Goal: Task Accomplishment & Management: Manage account settings

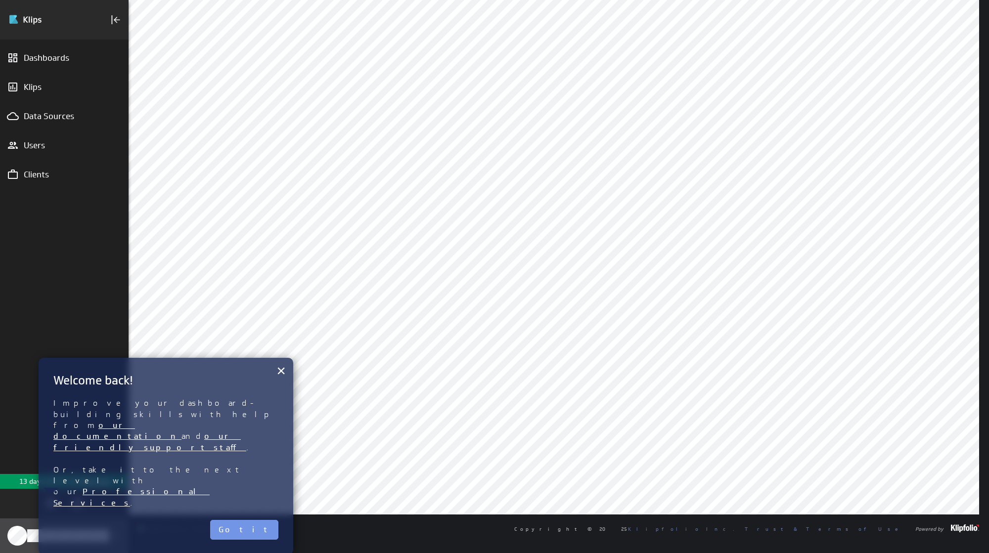
click at [54, 528] on div "Klipfolio Account" at bounding box center [64, 536] width 129 height 35
click at [31, 480] on p "Account" at bounding box center [30, 480] width 26 height 10
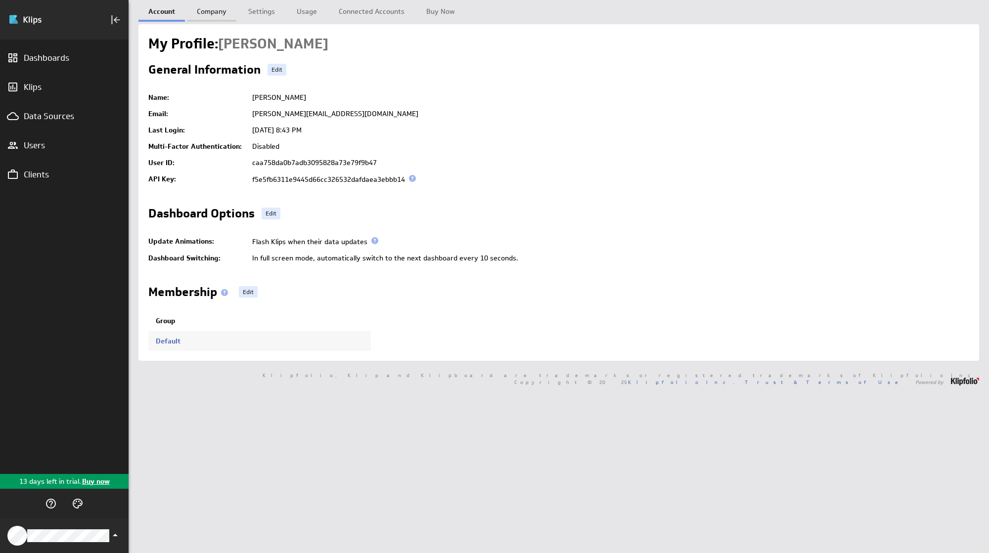
click at [215, 12] on link "Company" at bounding box center [211, 10] width 49 height 20
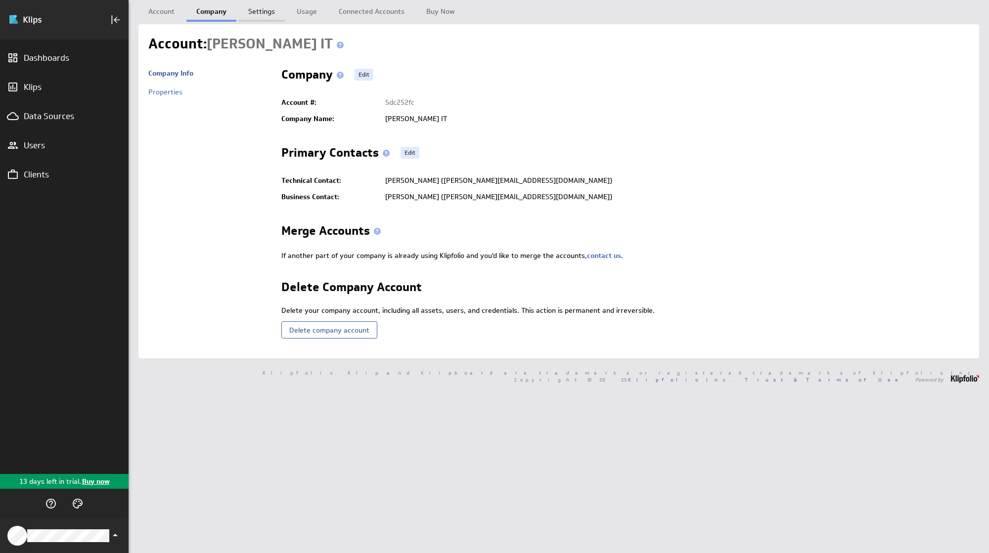
click at [259, 14] on link "Settings" at bounding box center [261, 10] width 46 height 20
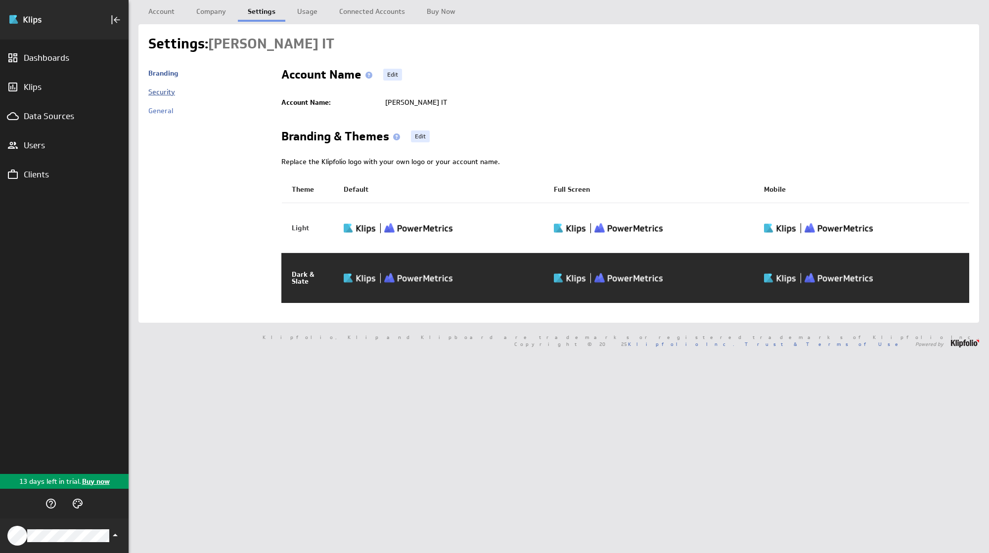
click at [167, 91] on link "Security" at bounding box center [161, 92] width 27 height 9
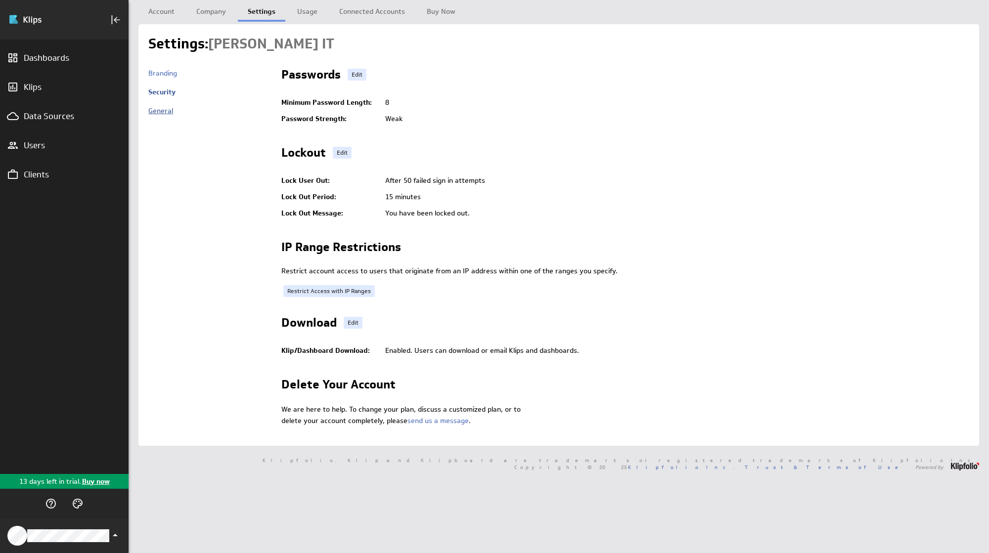
click at [161, 109] on link "General" at bounding box center [160, 110] width 25 height 9
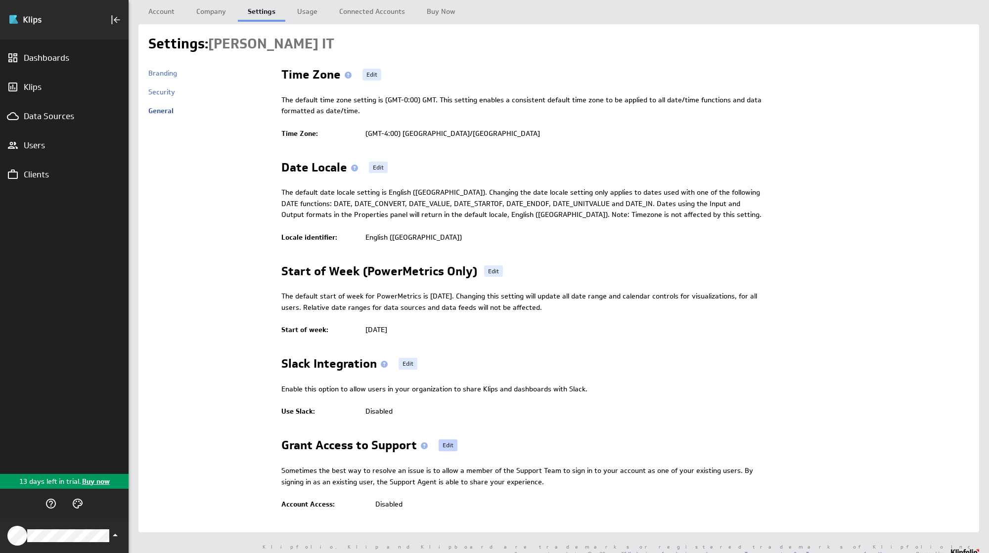
click at [448, 445] on link "Edit" at bounding box center [448, 446] width 19 height 12
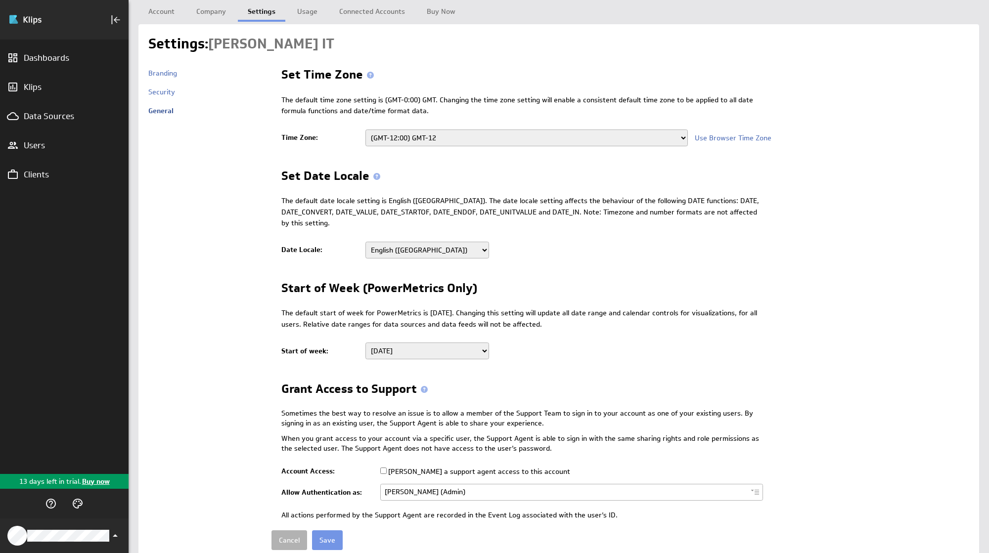
select select
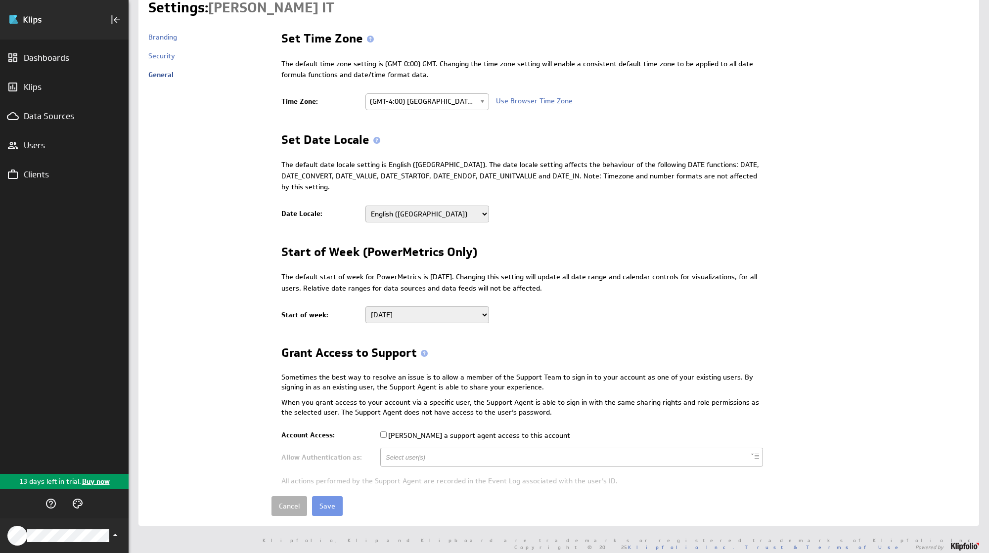
click at [382, 433] on input "Grant a support agent access to this account" at bounding box center [383, 435] width 6 height 6
checkbox input "true"
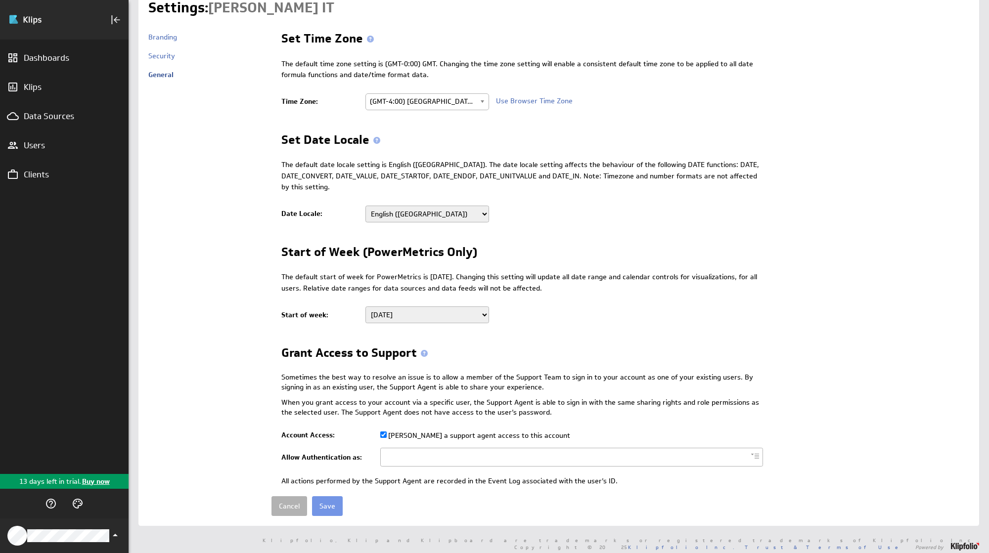
click at [419, 461] on input "text" at bounding box center [412, 457] width 52 height 17
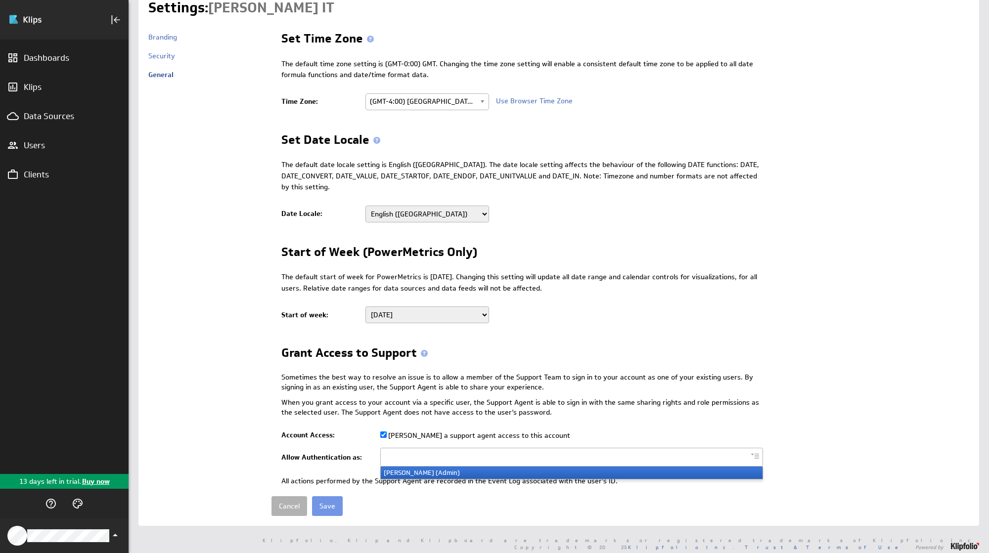
click at [427, 475] on li "Steve Hart (Admin)" at bounding box center [572, 473] width 382 height 12
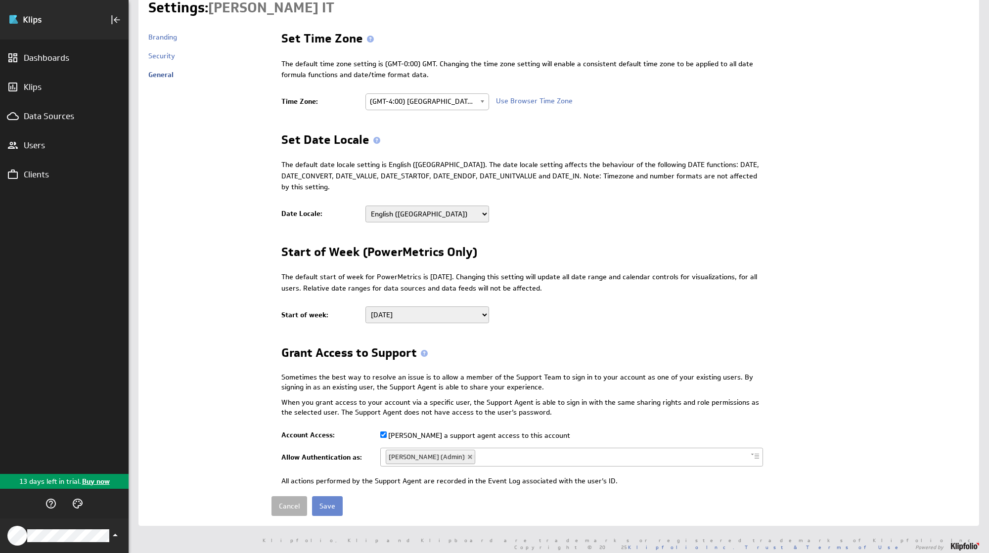
click at [328, 508] on input "Save" at bounding box center [327, 506] width 31 height 20
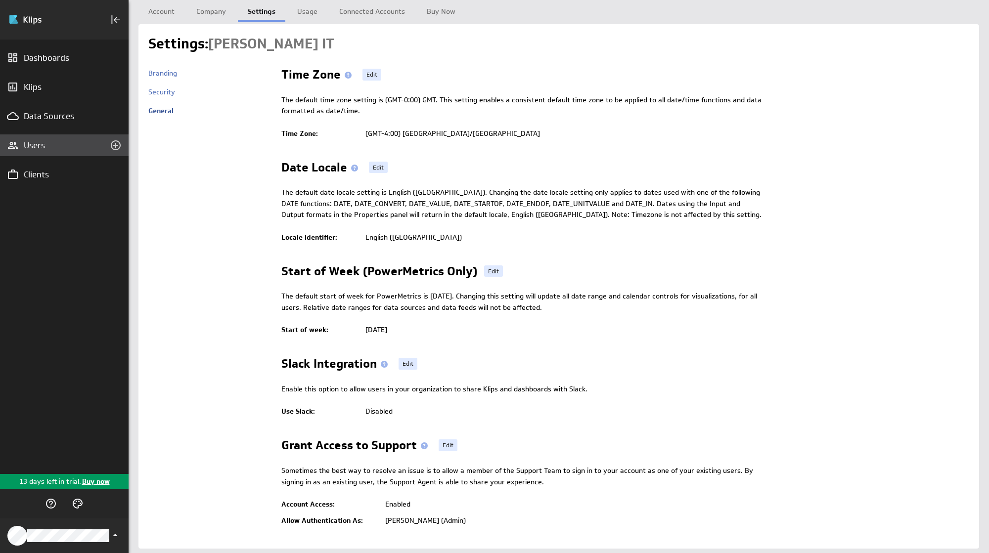
click at [41, 148] on div "Users" at bounding box center [64, 145] width 81 height 11
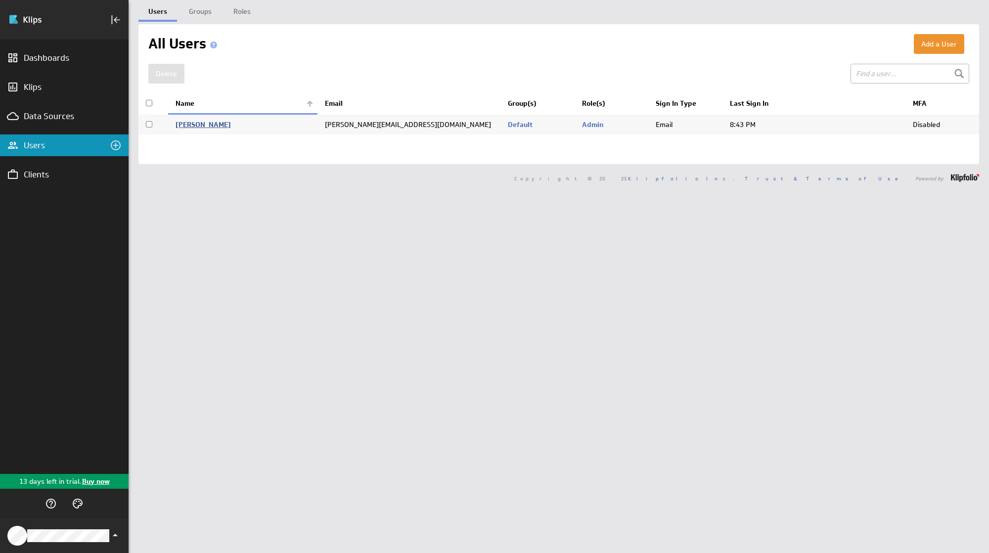
click at [188, 122] on link "[PERSON_NAME]" at bounding box center [203, 124] width 55 height 9
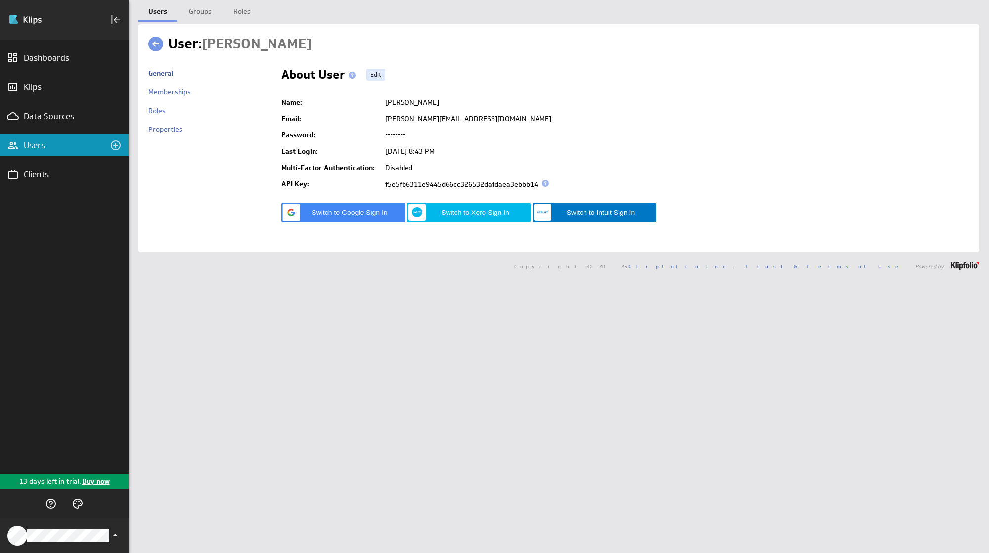
click at [438, 182] on td "f5e5fb6311e9445d66cc326532dafdaea3ebbb14" at bounding box center [674, 184] width 589 height 17
copy td "f5e5fb6311e9445d66cc326532dafdaea3ebbb14"
